Goal: Transaction & Acquisition: Book appointment/travel/reservation

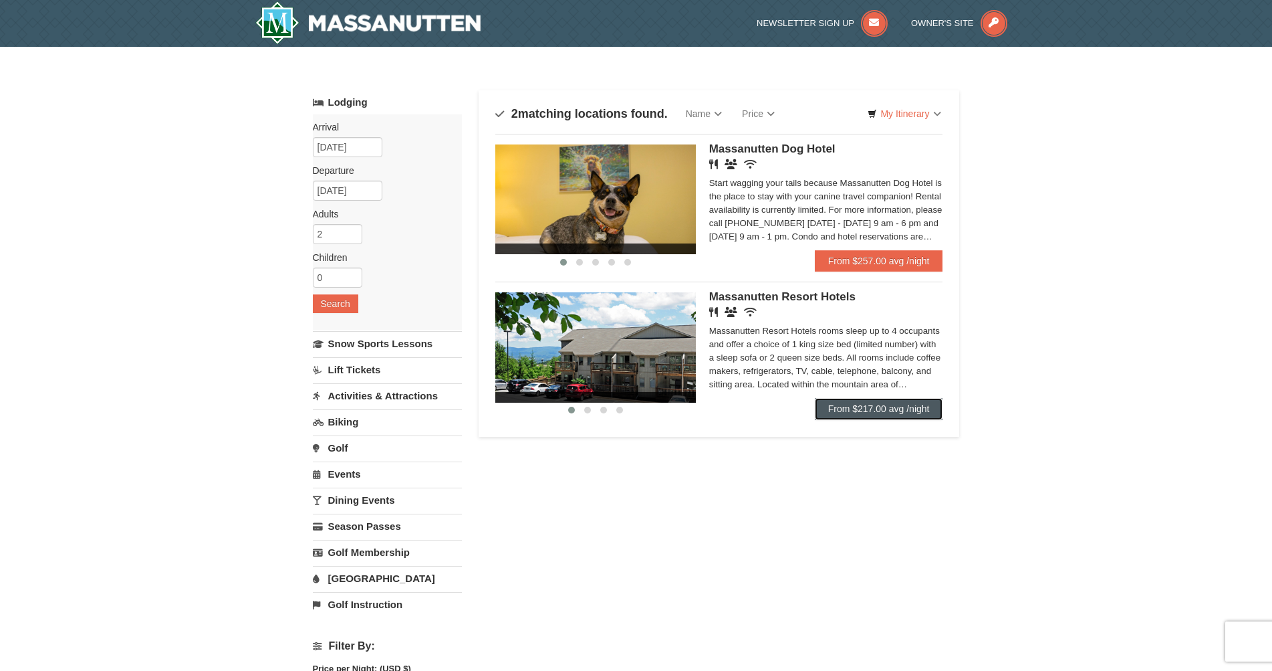
click at [877, 409] on link "From $217.00 avg /night" at bounding box center [879, 408] width 128 height 21
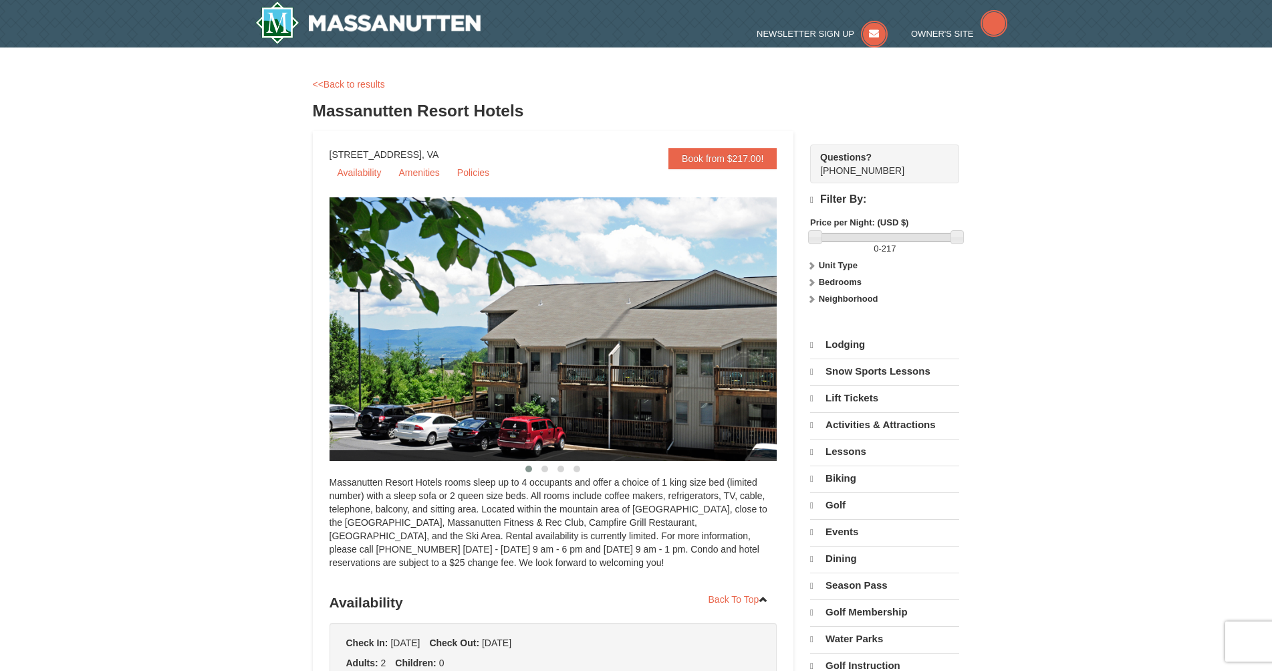
select select "10"
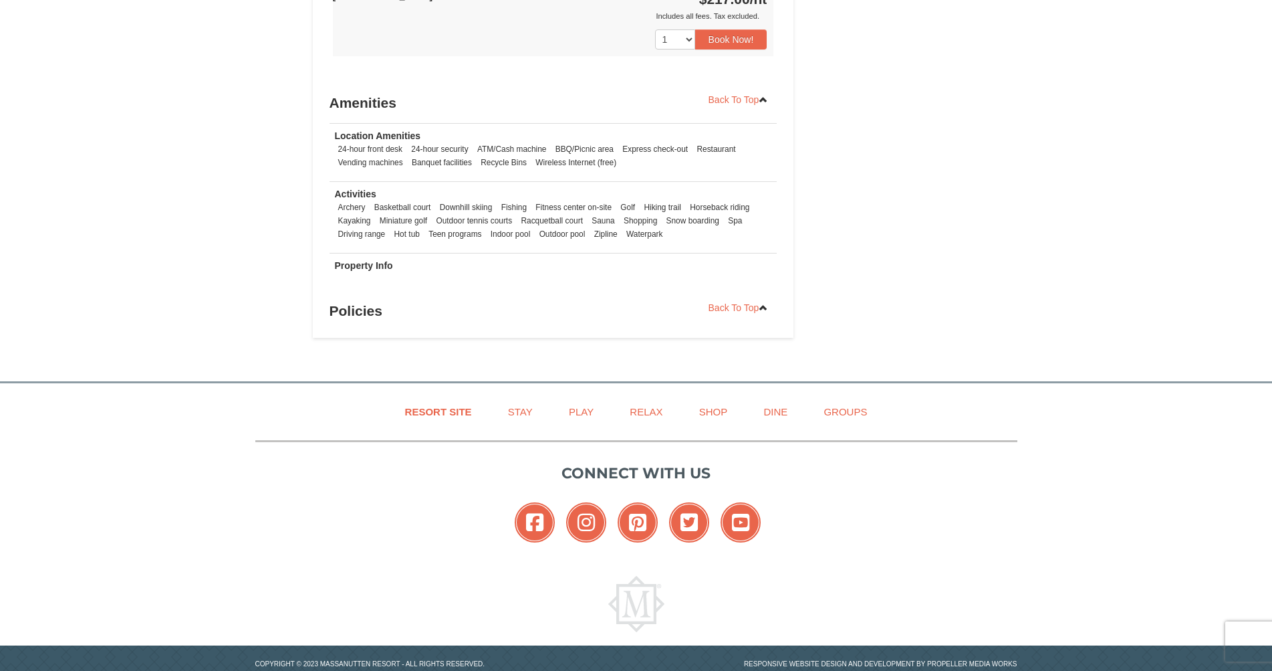
scroll to position [869, 0]
drag, startPoint x: 499, startPoint y: 231, endPoint x: 446, endPoint y: 215, distance: 55.8
click at [446, 215] on ul "Archery Basketball court Downhill skiing Fishing Fitness center on-site Golf Hi…" at bounding box center [553, 220] width 437 height 40
click at [446, 215] on li "Outdoor tennis courts" at bounding box center [474, 219] width 83 height 13
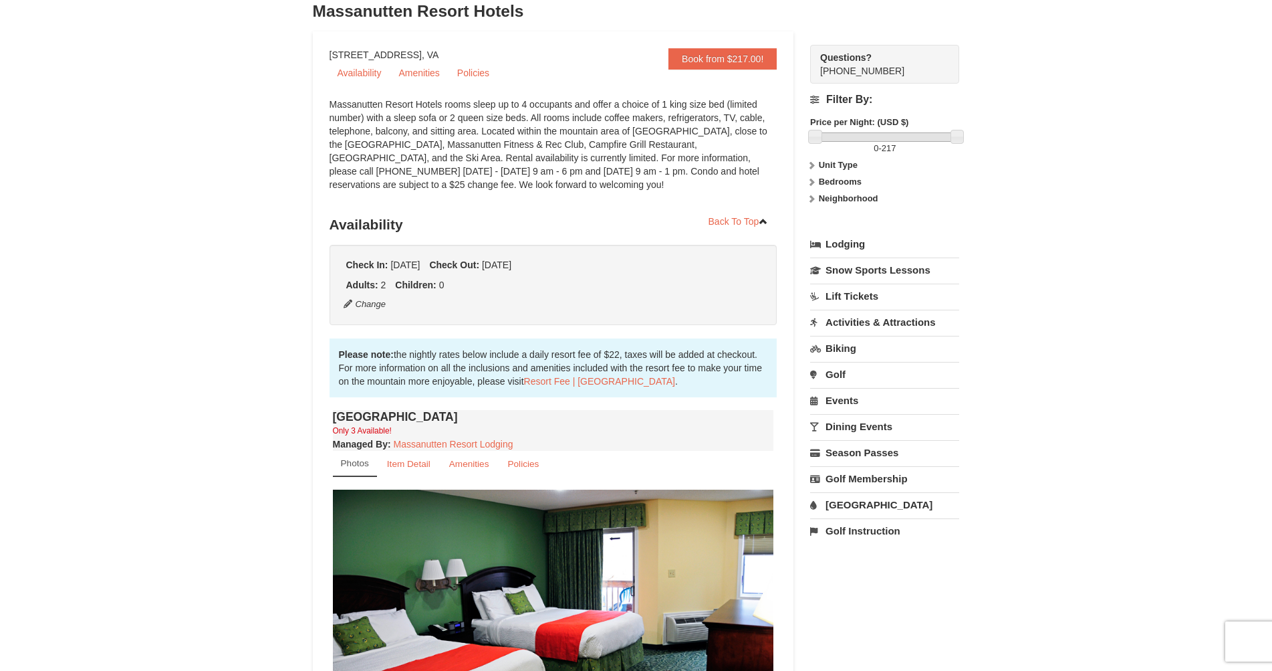
scroll to position [0, 0]
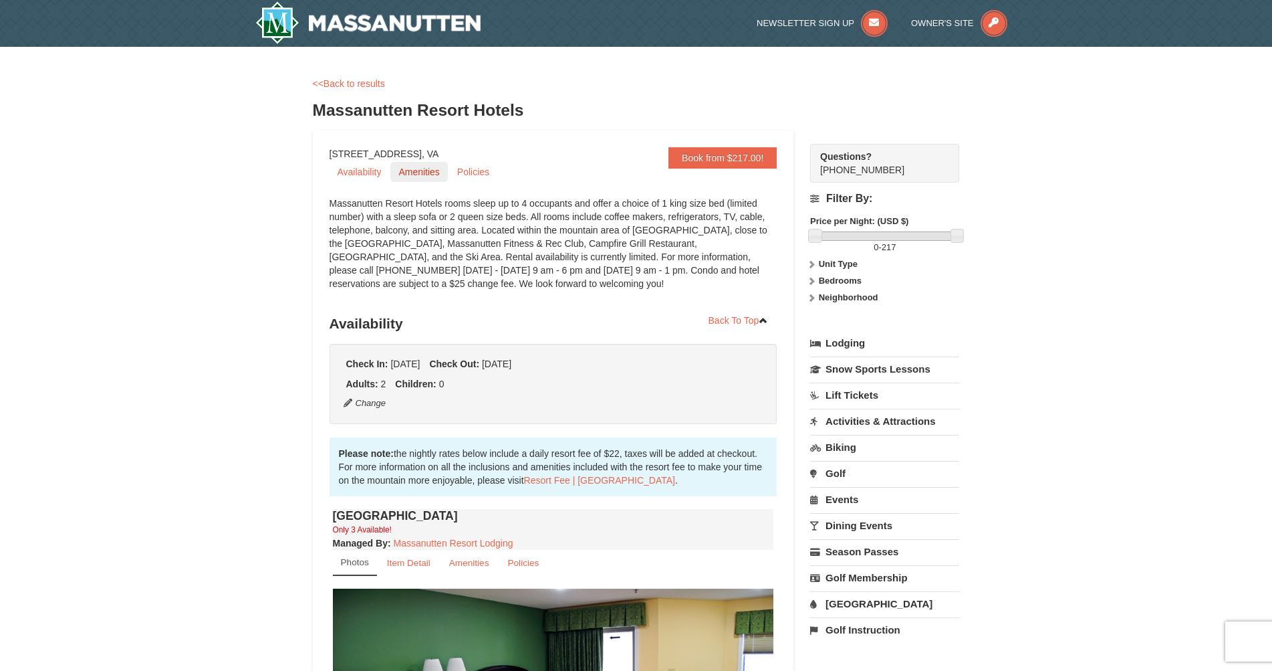
click at [403, 172] on link "Amenities" at bounding box center [418, 172] width 57 height 20
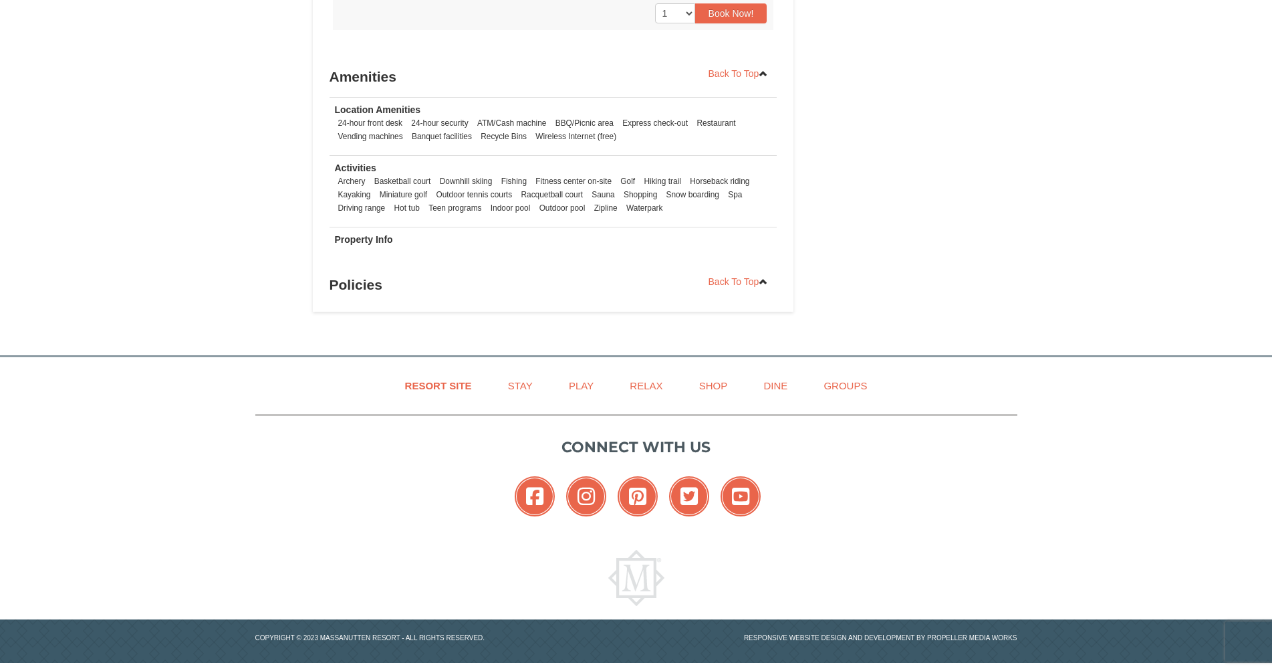
scroll to position [900, 0]
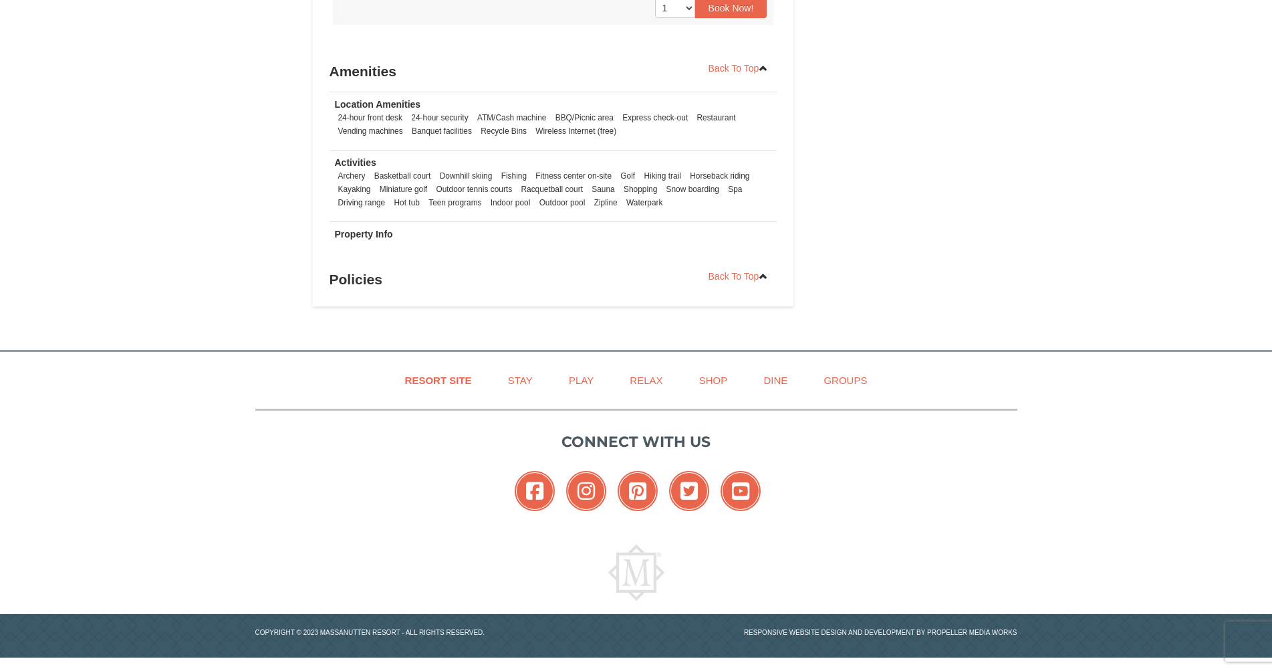
click at [362, 283] on h3 "Policies" at bounding box center [554, 279] width 448 height 27
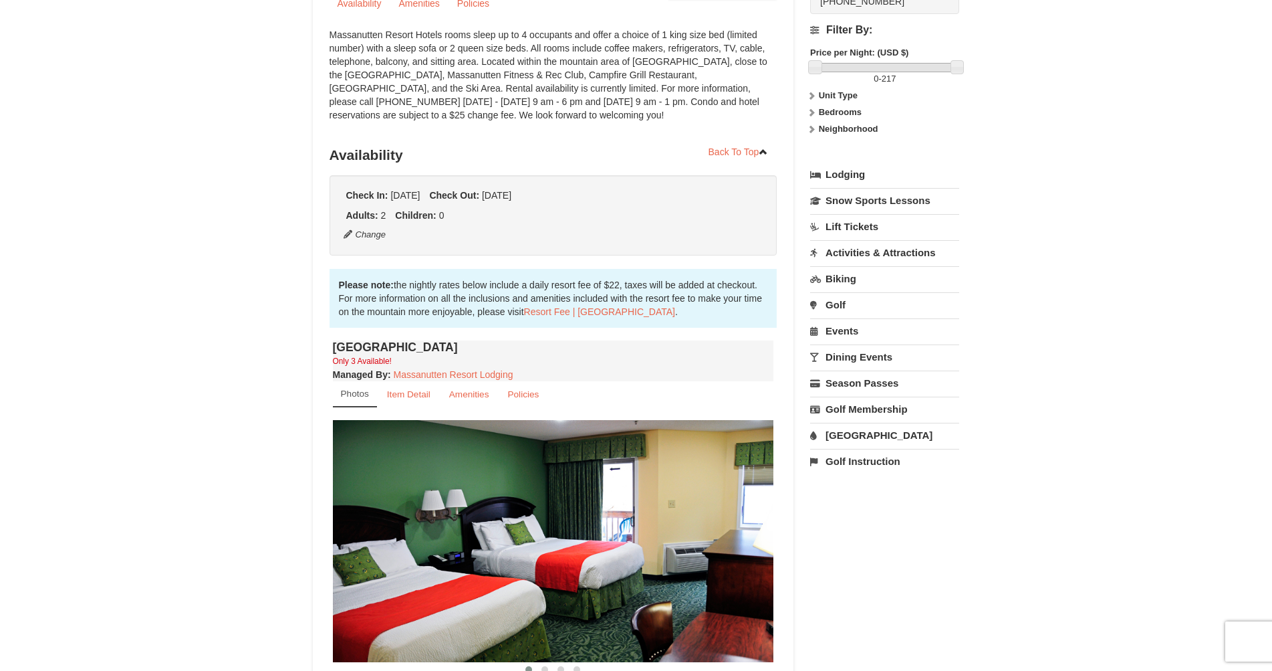
scroll to position [201, 0]
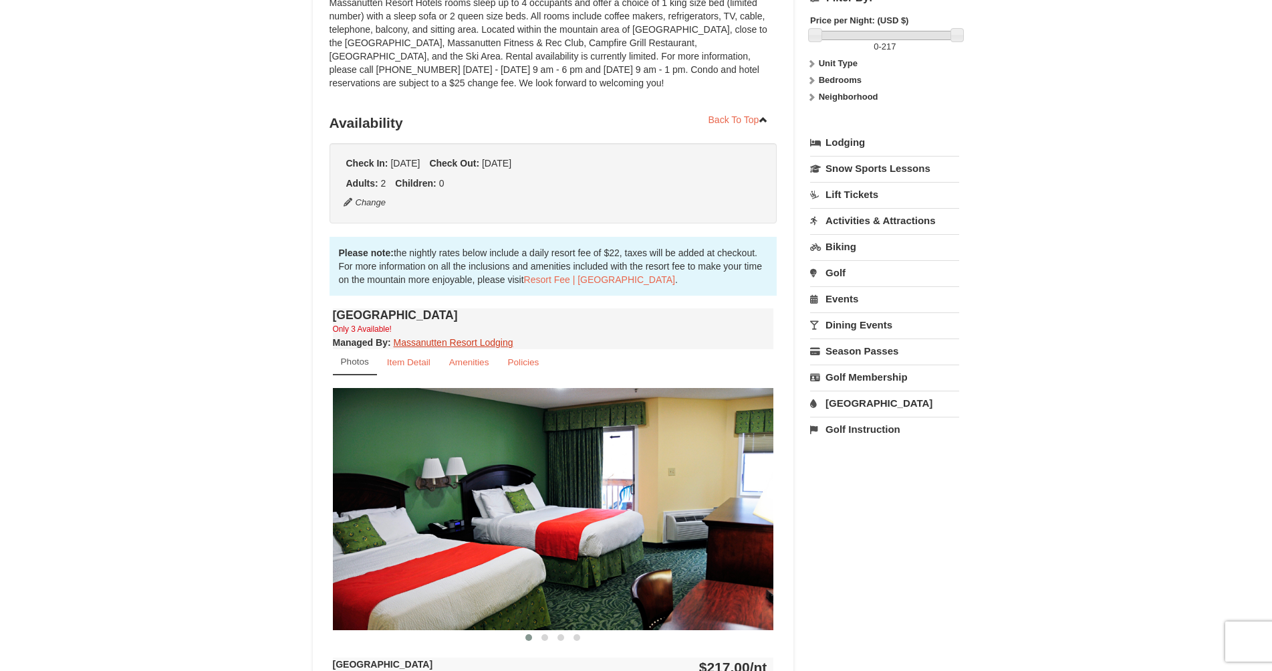
click at [435, 342] on link "Massanutten Resort Lodging" at bounding box center [454, 342] width 120 height 11
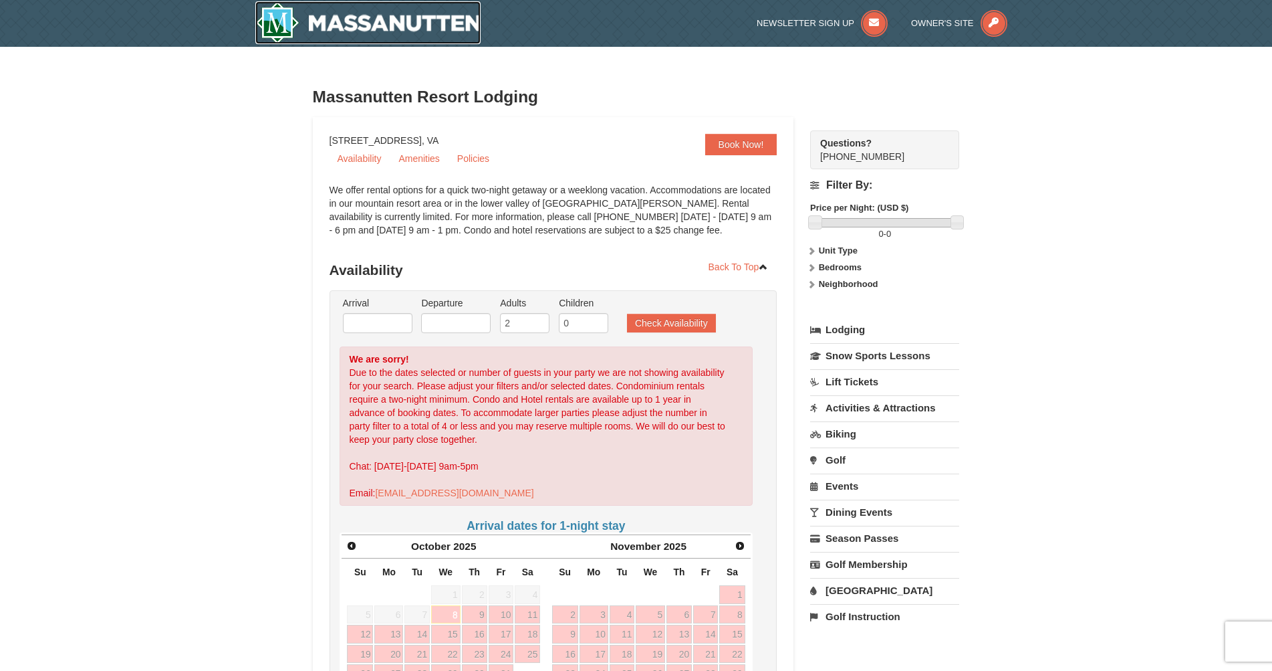
click at [308, 17] on img at bounding box center [368, 22] width 226 height 43
